Goal: Find specific page/section: Find specific page/section

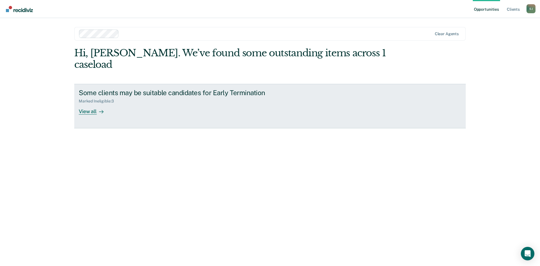
click at [111, 93] on div "Some clients may be suitable candidates for Early Termination Marked Ineligible…" at bounding box center [184, 102] width 211 height 26
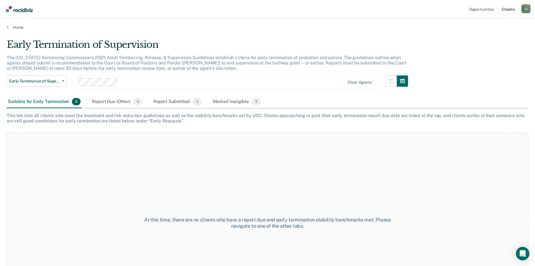
click at [509, 10] on link "Client s" at bounding box center [508, 9] width 15 height 18
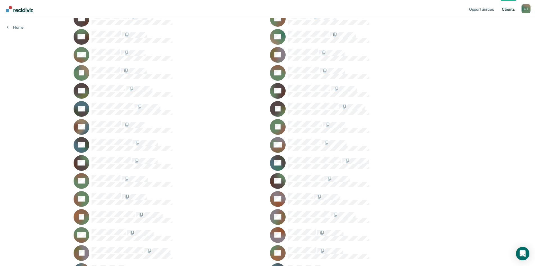
scroll to position [197, 0]
